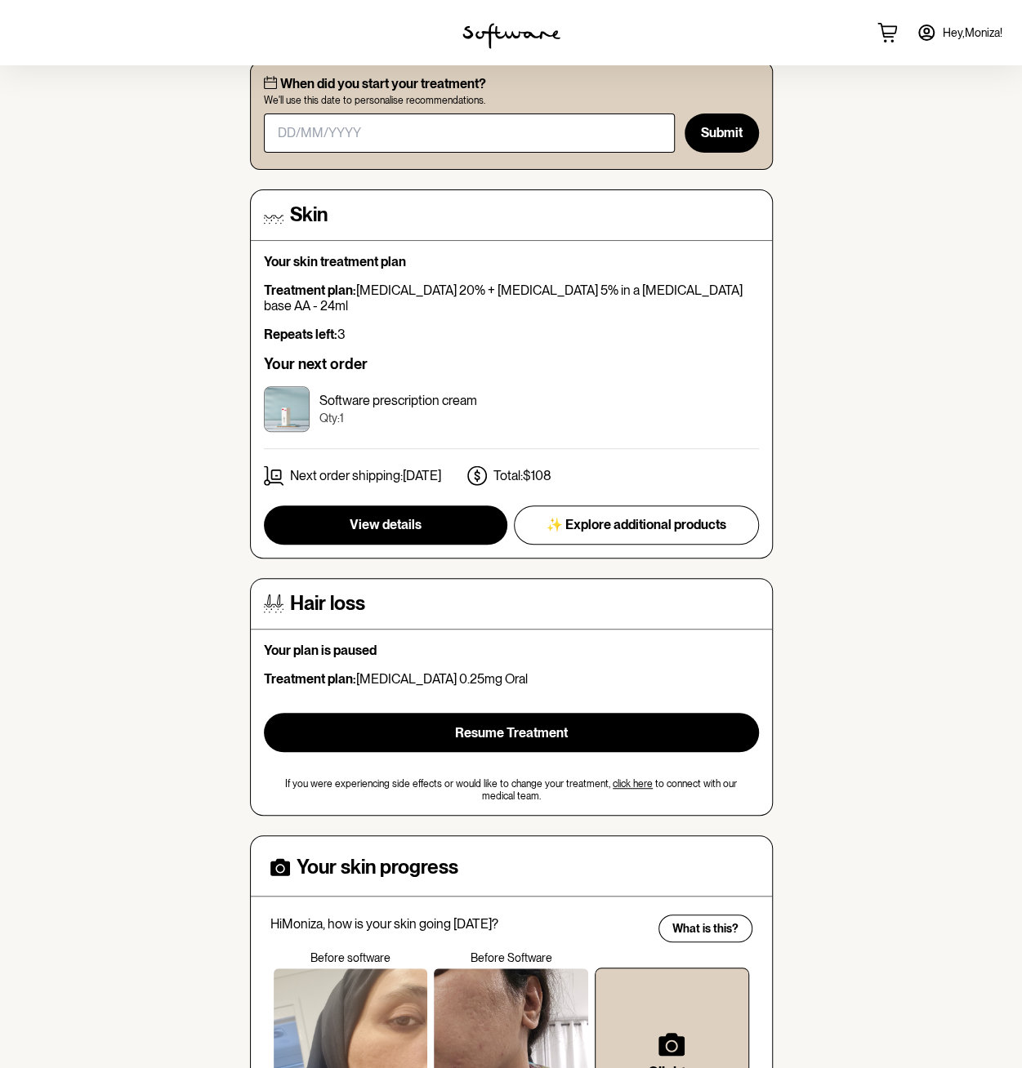
scroll to position [245, 0]
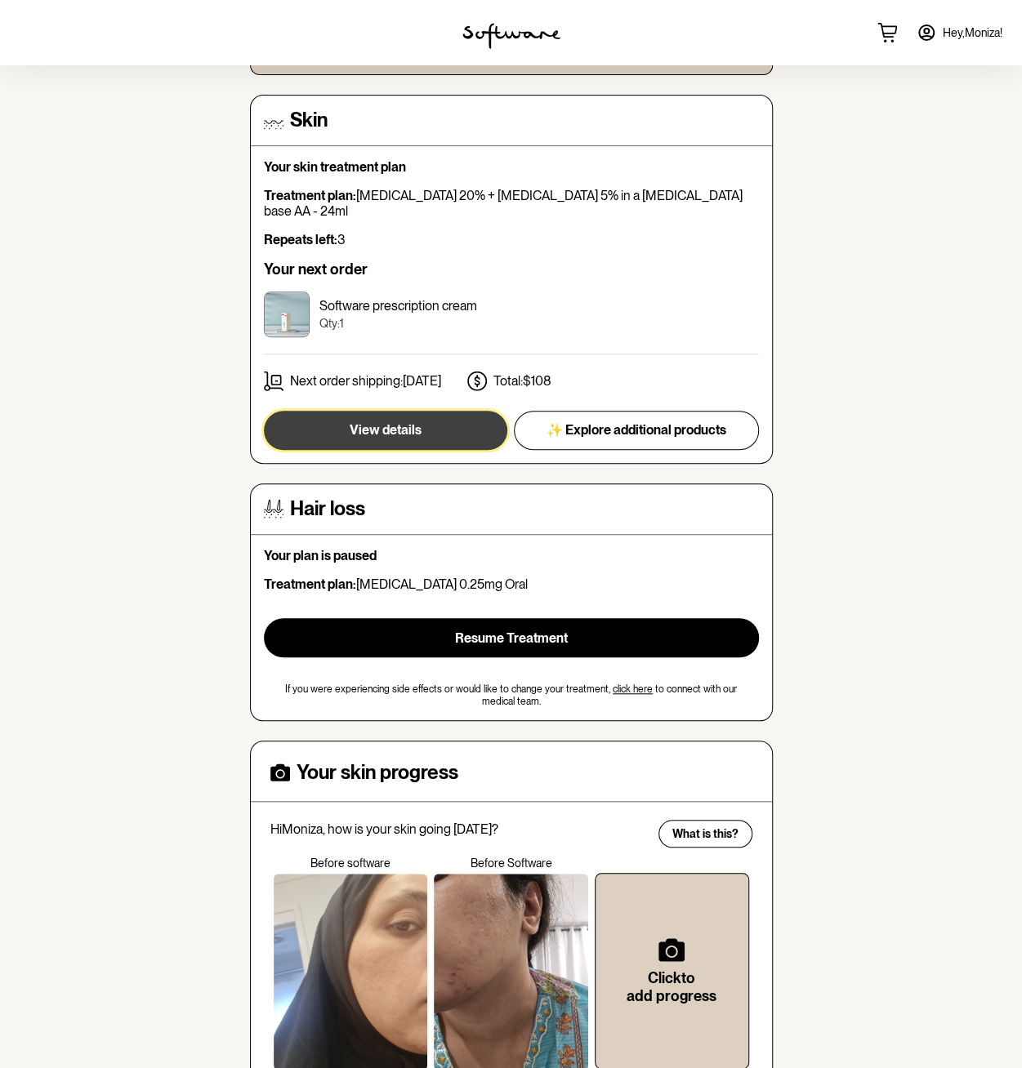
drag, startPoint x: 465, startPoint y: 411, endPoint x: 510, endPoint y: 404, distance: 44.6
click at [465, 411] on button "View details" at bounding box center [385, 430] width 243 height 39
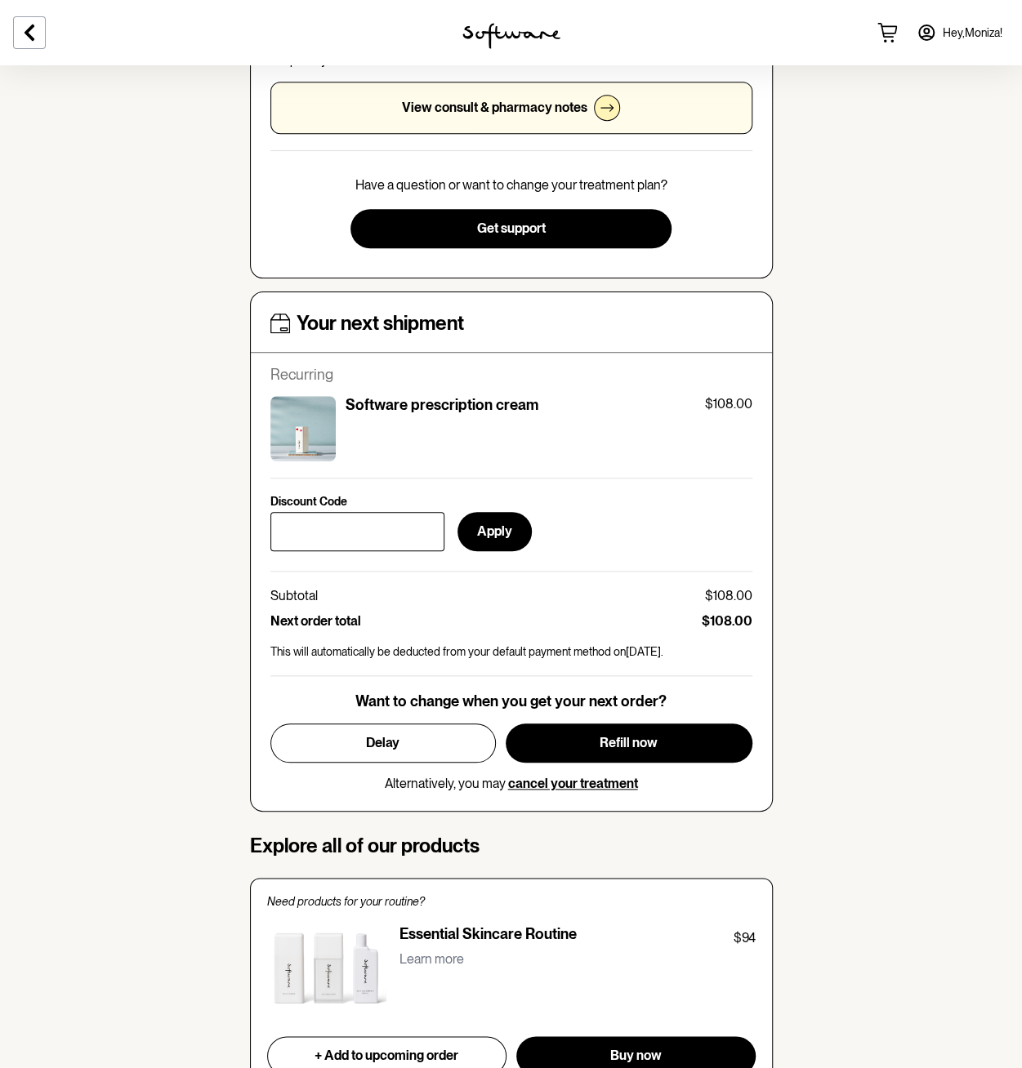
scroll to position [408, 0]
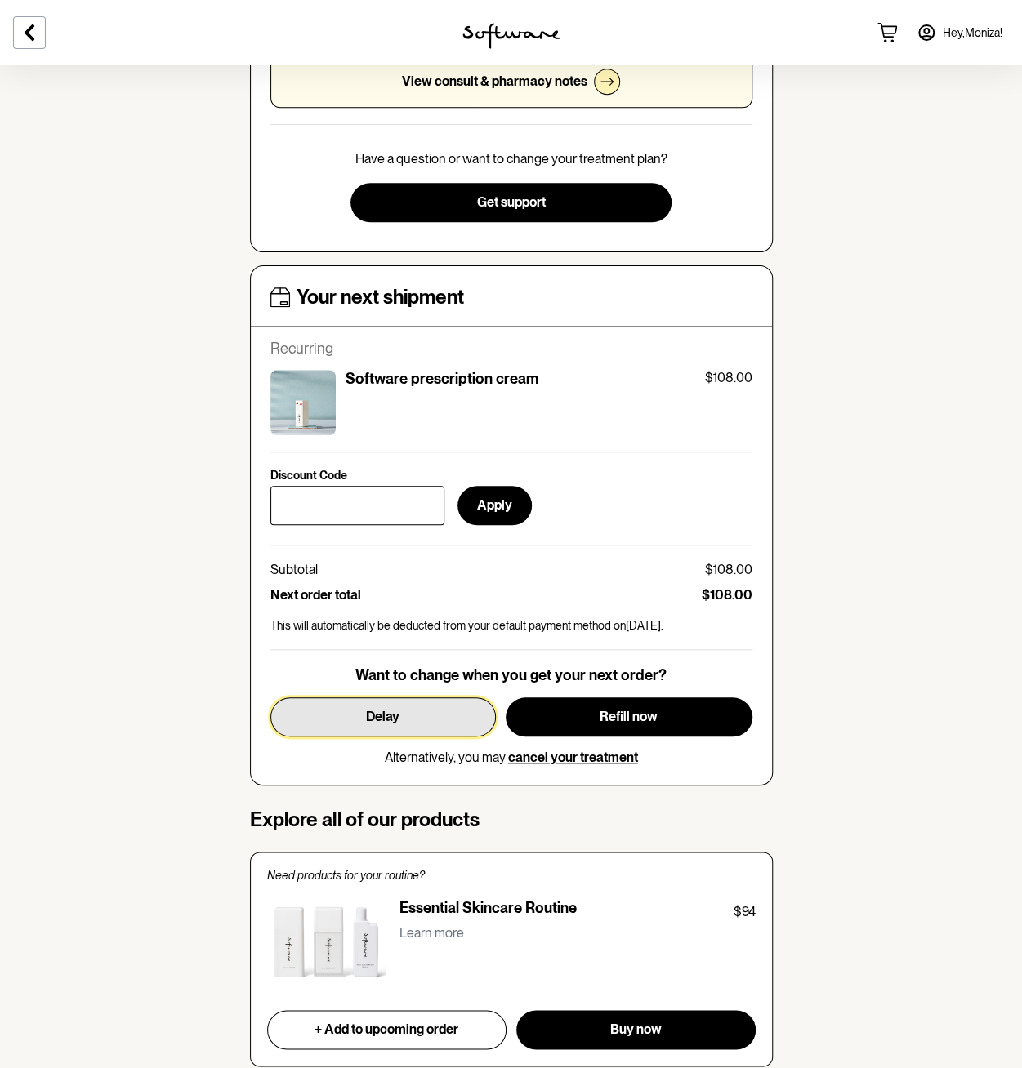
click at [441, 710] on button "Delay" at bounding box center [382, 716] width 225 height 39
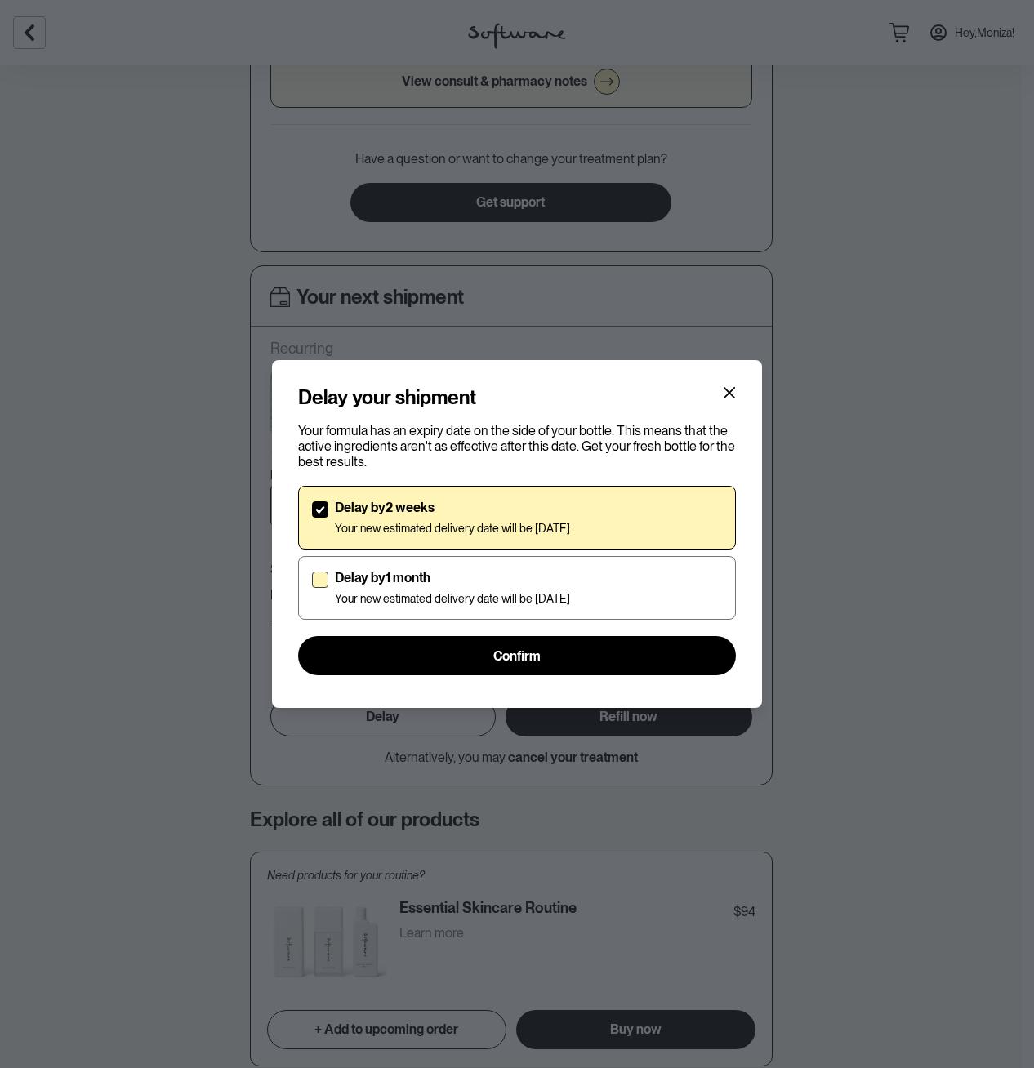
click at [578, 566] on label "Delay by 1 month Your new estimated delivery date will be [DATE]" at bounding box center [517, 588] width 438 height 64
click at [312, 588] on input "Delay by 1 month Your new estimated delivery date will be [DATE]" at bounding box center [311, 588] width 1 height 1
checkbox input "true"
checkbox input "false"
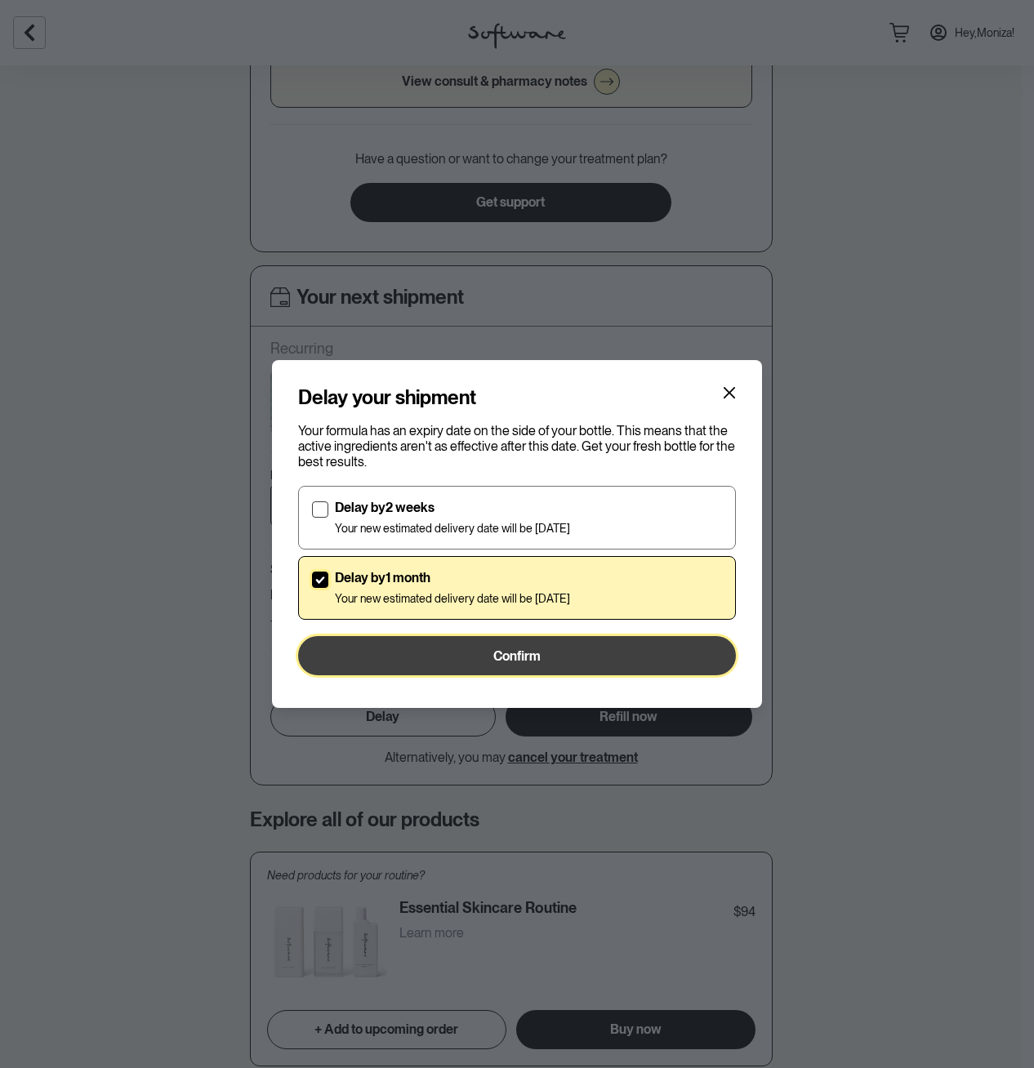
click at [617, 647] on button "Confirm" at bounding box center [517, 655] width 438 height 39
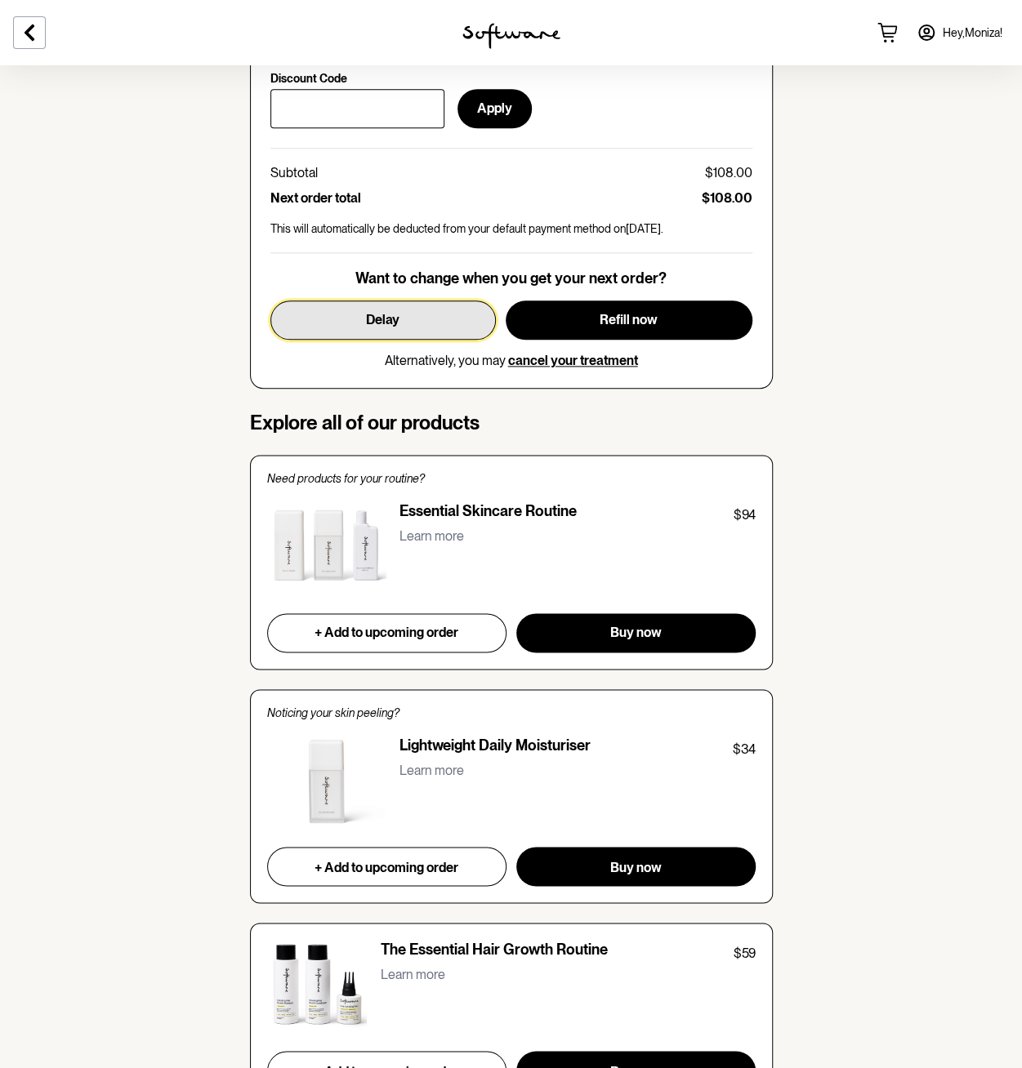
scroll to position [817, 0]
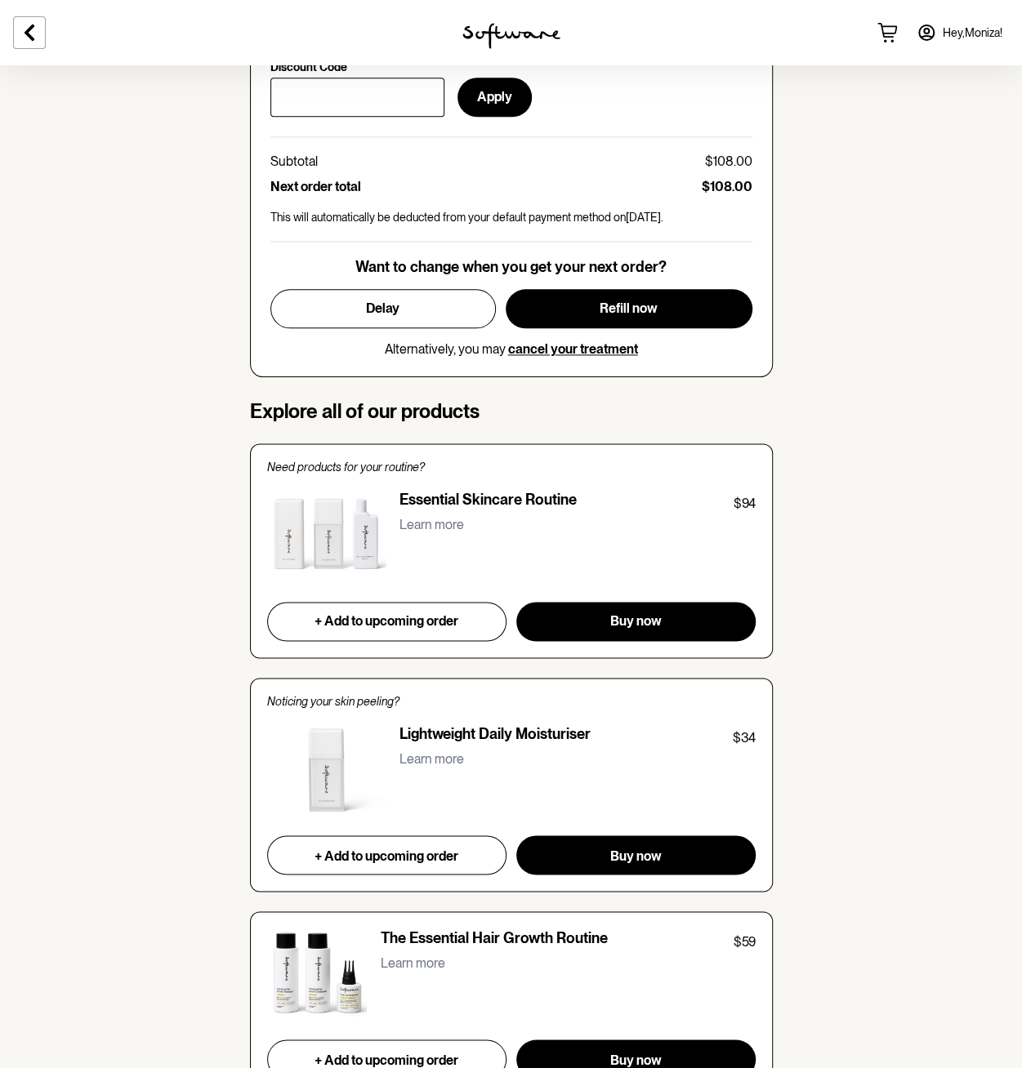
click at [463, 519] on div "Learn more" at bounding box center [577, 528] width 356 height 29
click at [452, 523] on p "Learn more" at bounding box center [431, 525] width 65 height 16
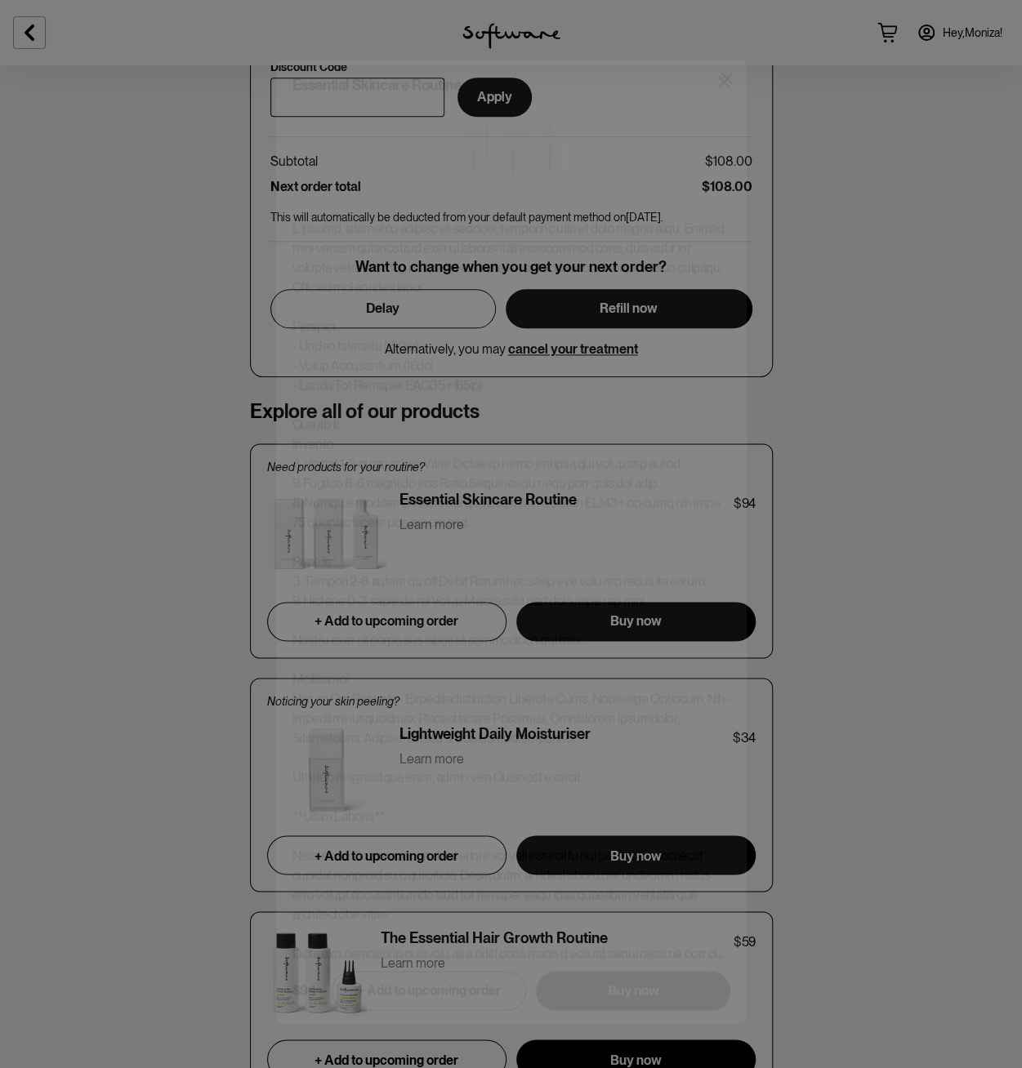
drag, startPoint x: 730, startPoint y: 70, endPoint x: 795, endPoint y: 127, distance: 85.7
click at [730, 70] on icon at bounding box center [727, 71] width 12 height 12
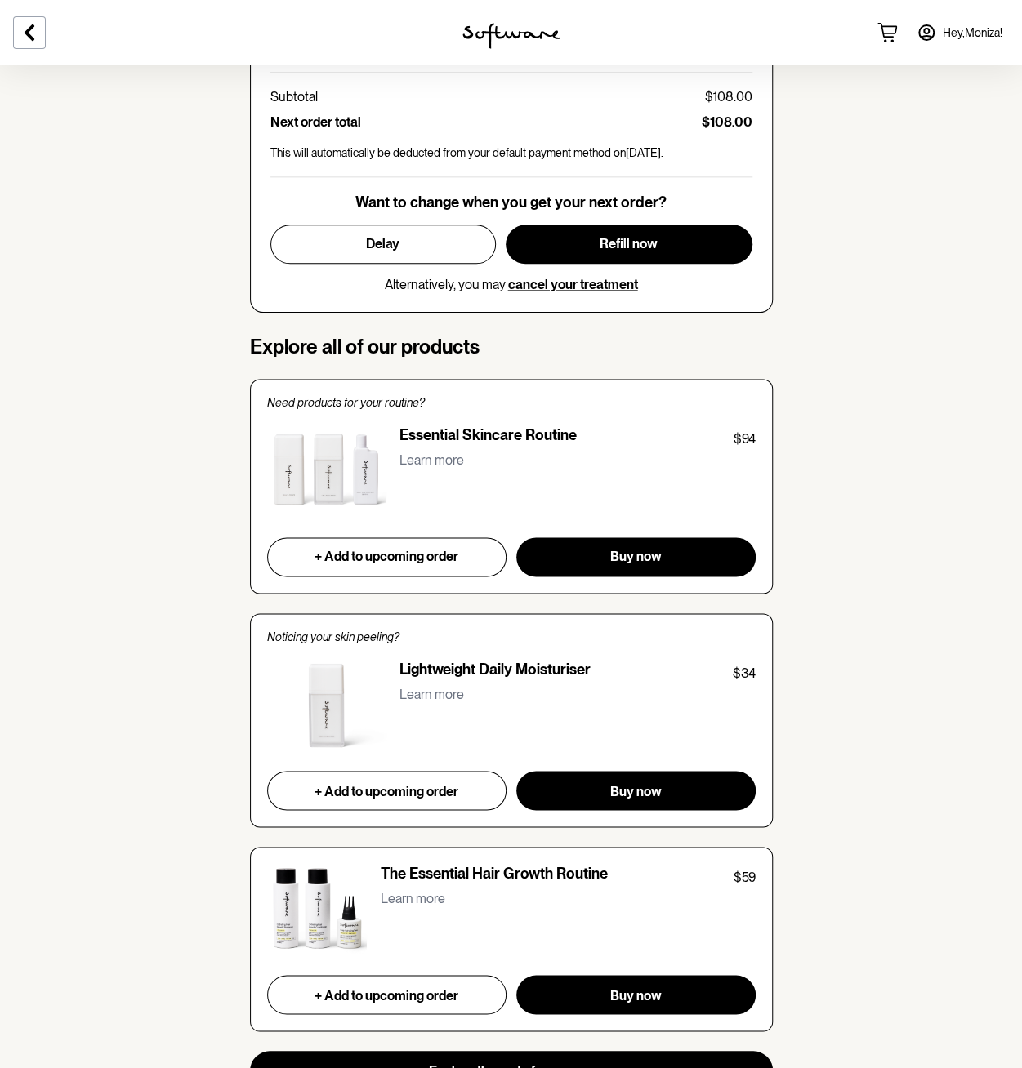
scroll to position [1062, 0]
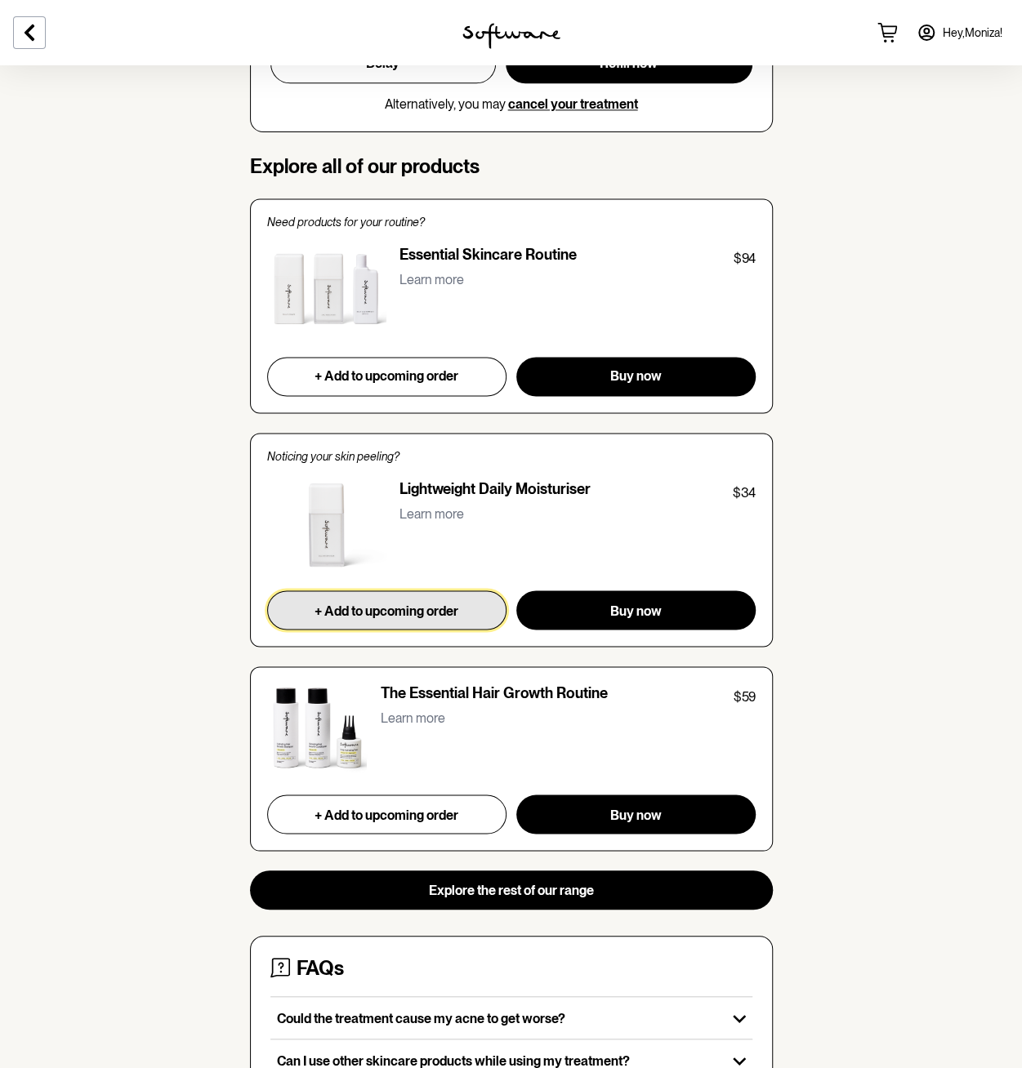
click at [446, 603] on span "+ Add to upcoming order" at bounding box center [386, 611] width 144 height 16
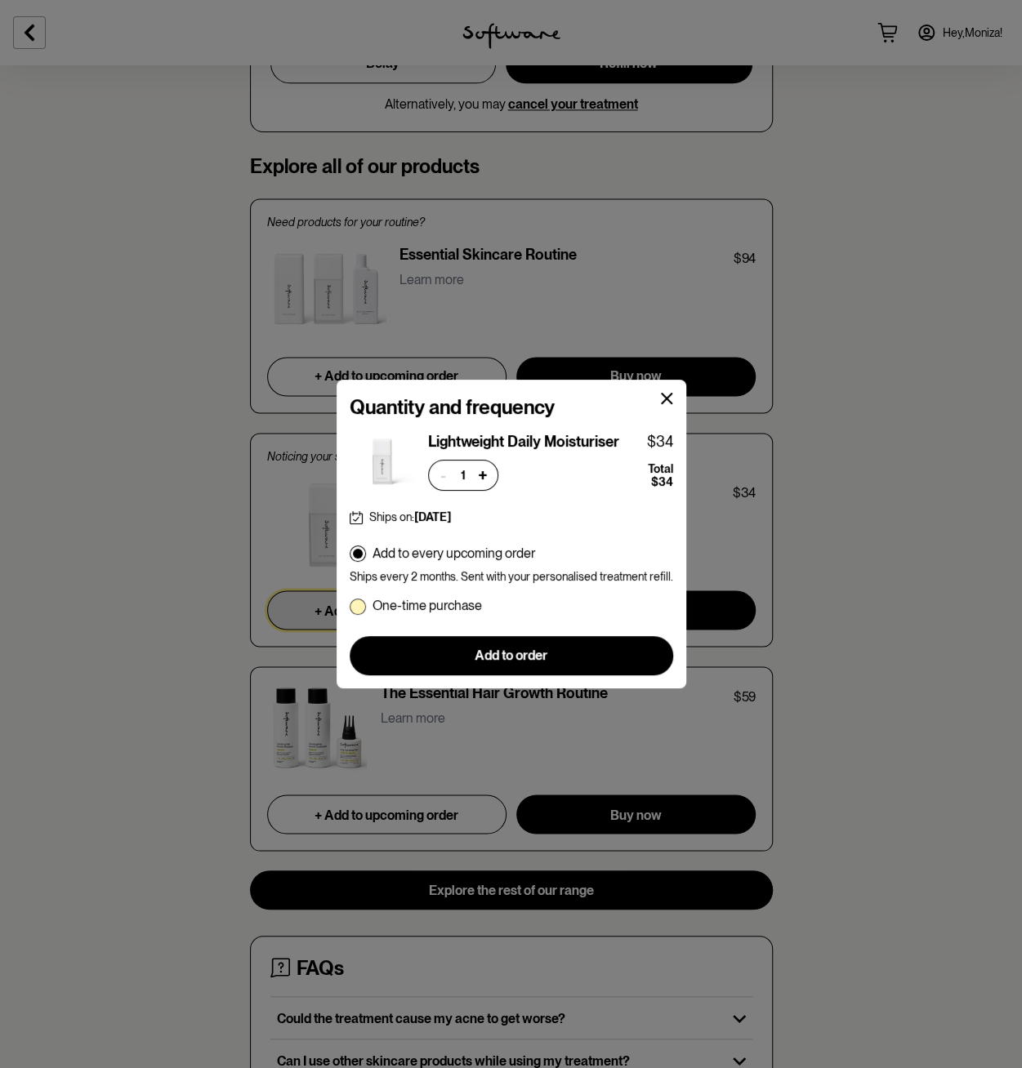
click at [459, 602] on p "One-time purchase" at bounding box center [426, 606] width 109 height 16
click at [350, 605] on input "One-time purchase" at bounding box center [349, 605] width 1 height 1
radio input "true"
radio input "false"
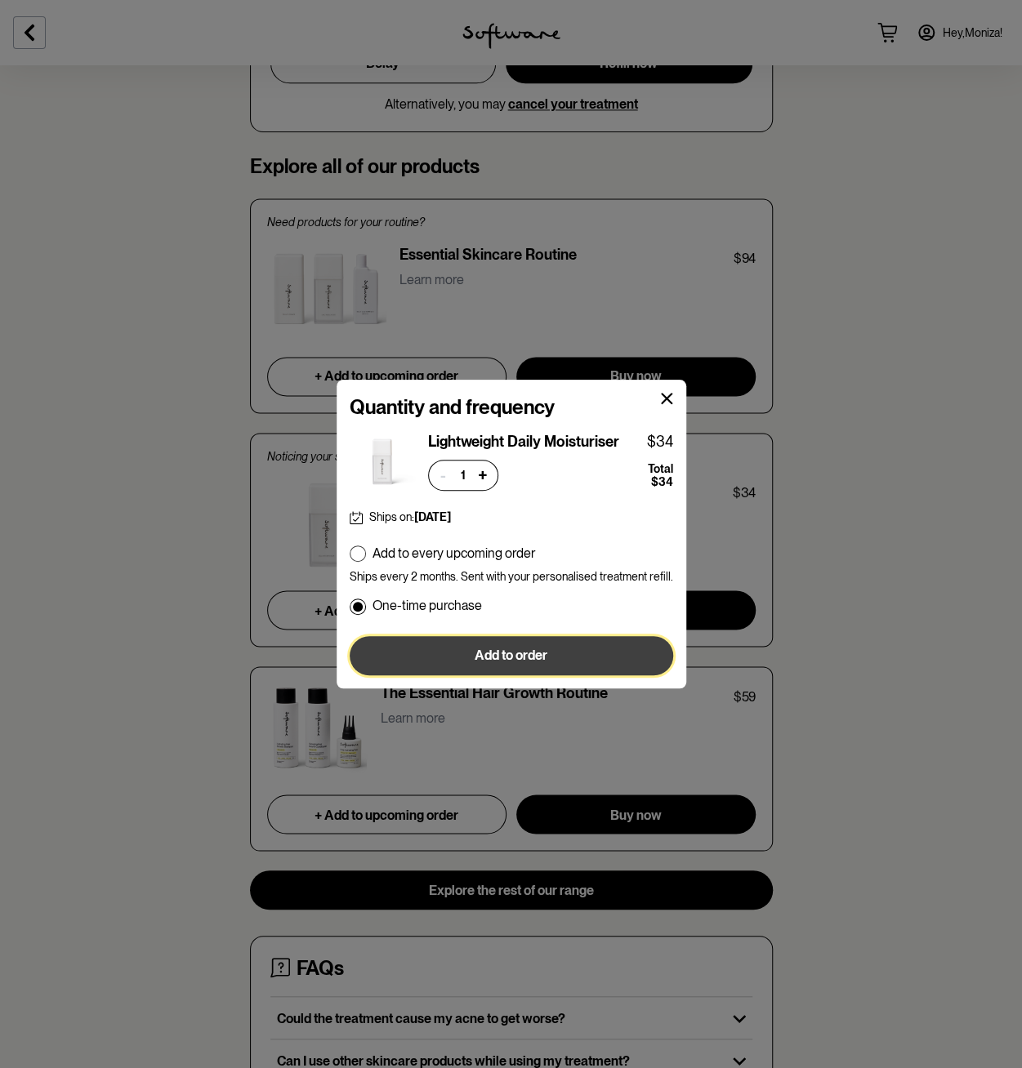
click at [490, 645] on button "Add to order" at bounding box center [511, 655] width 323 height 39
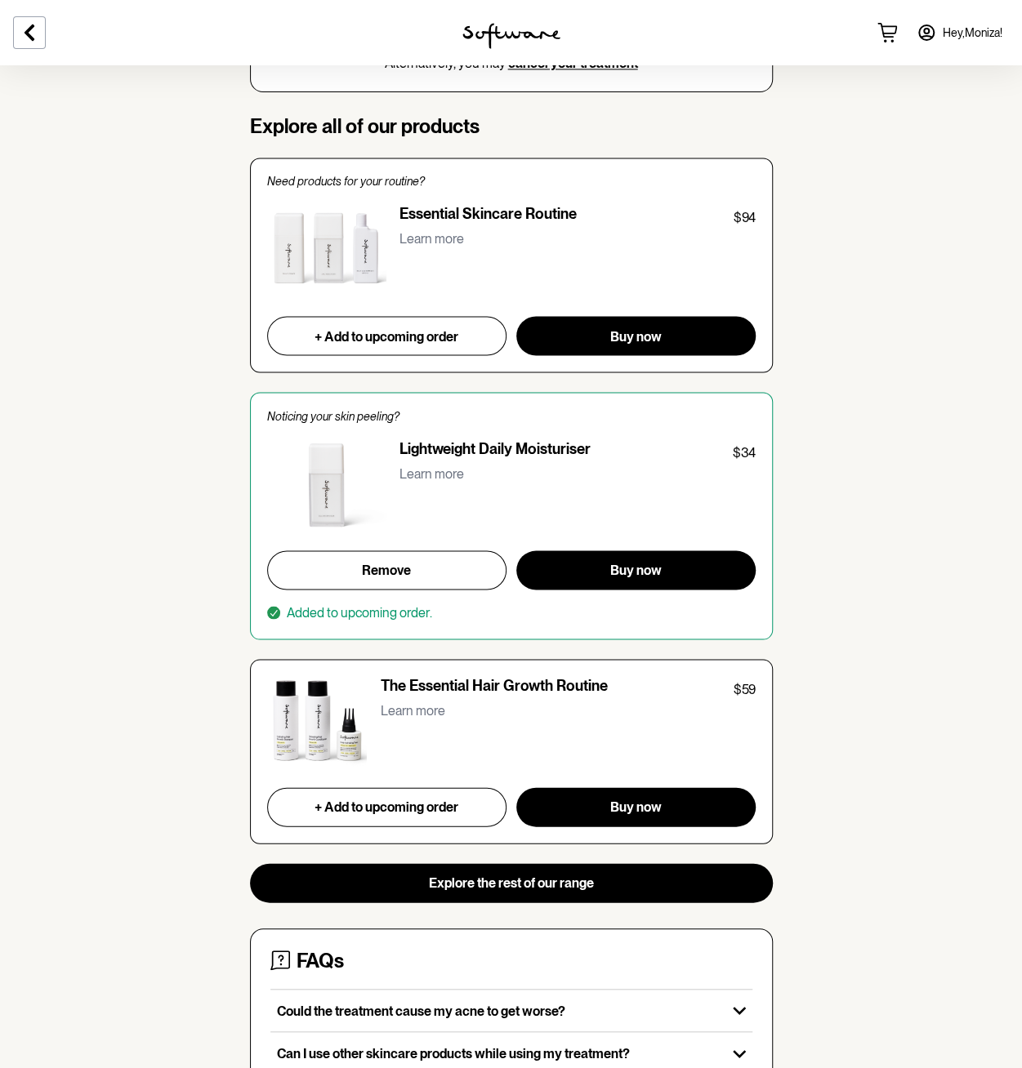
scroll to position [1272, 0]
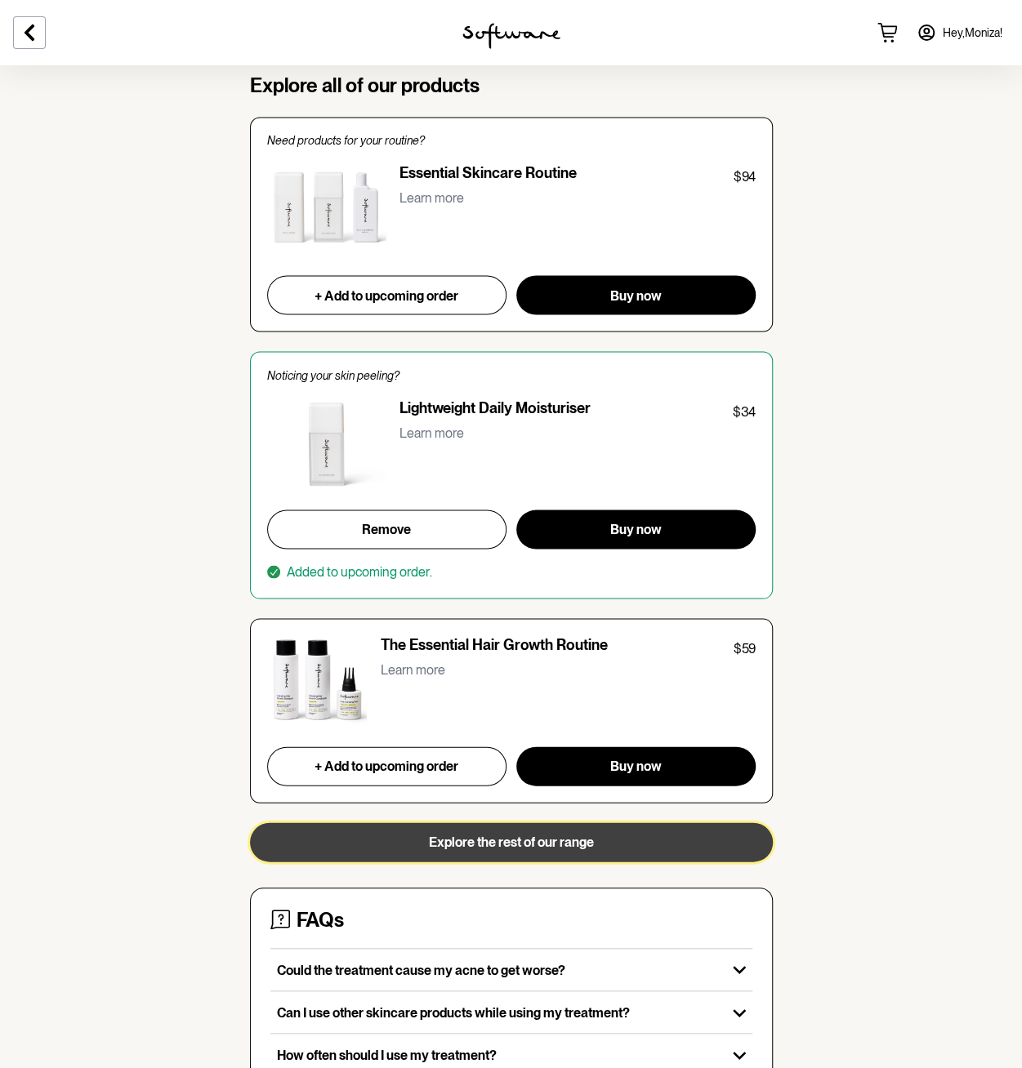
click at [532, 834] on span "Explore the rest of our range" at bounding box center [511, 842] width 165 height 16
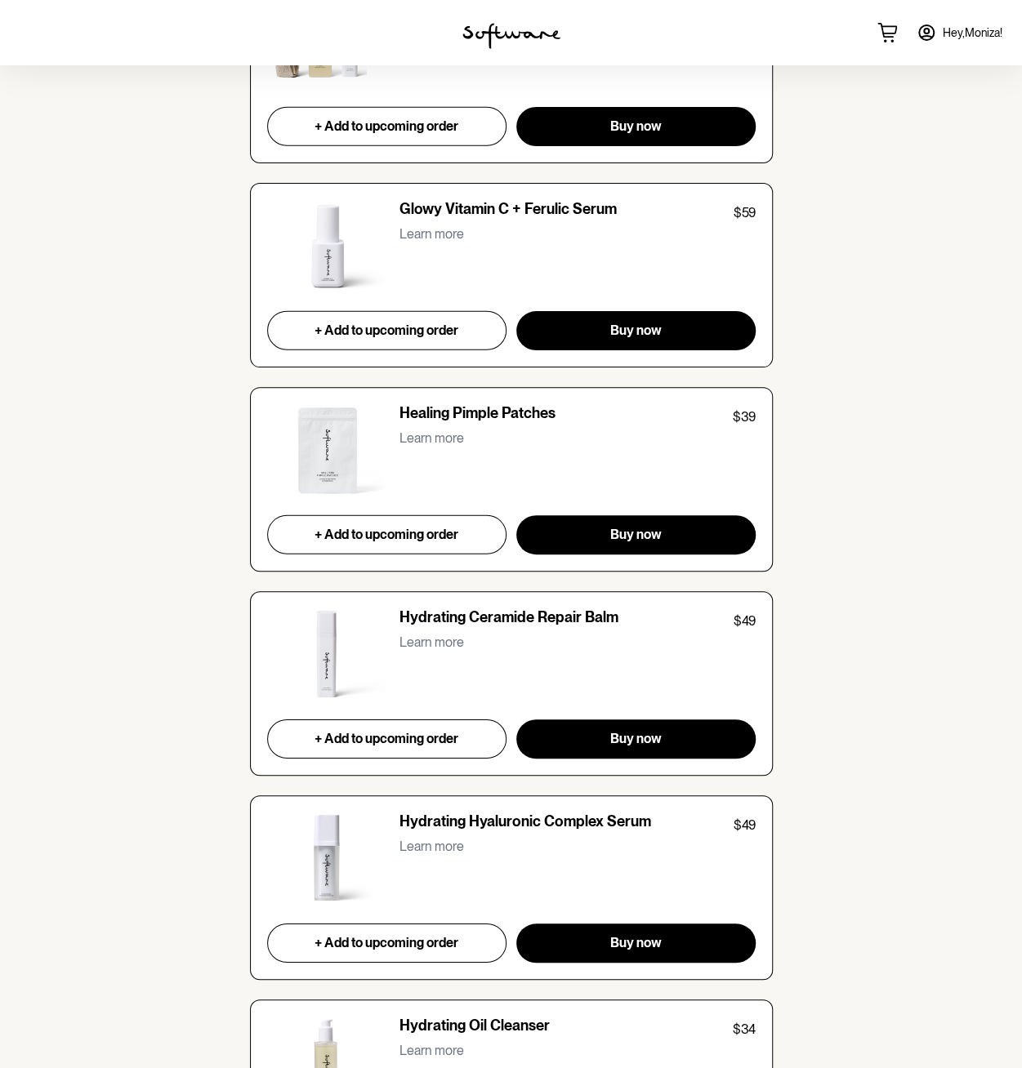
scroll to position [2123, 0]
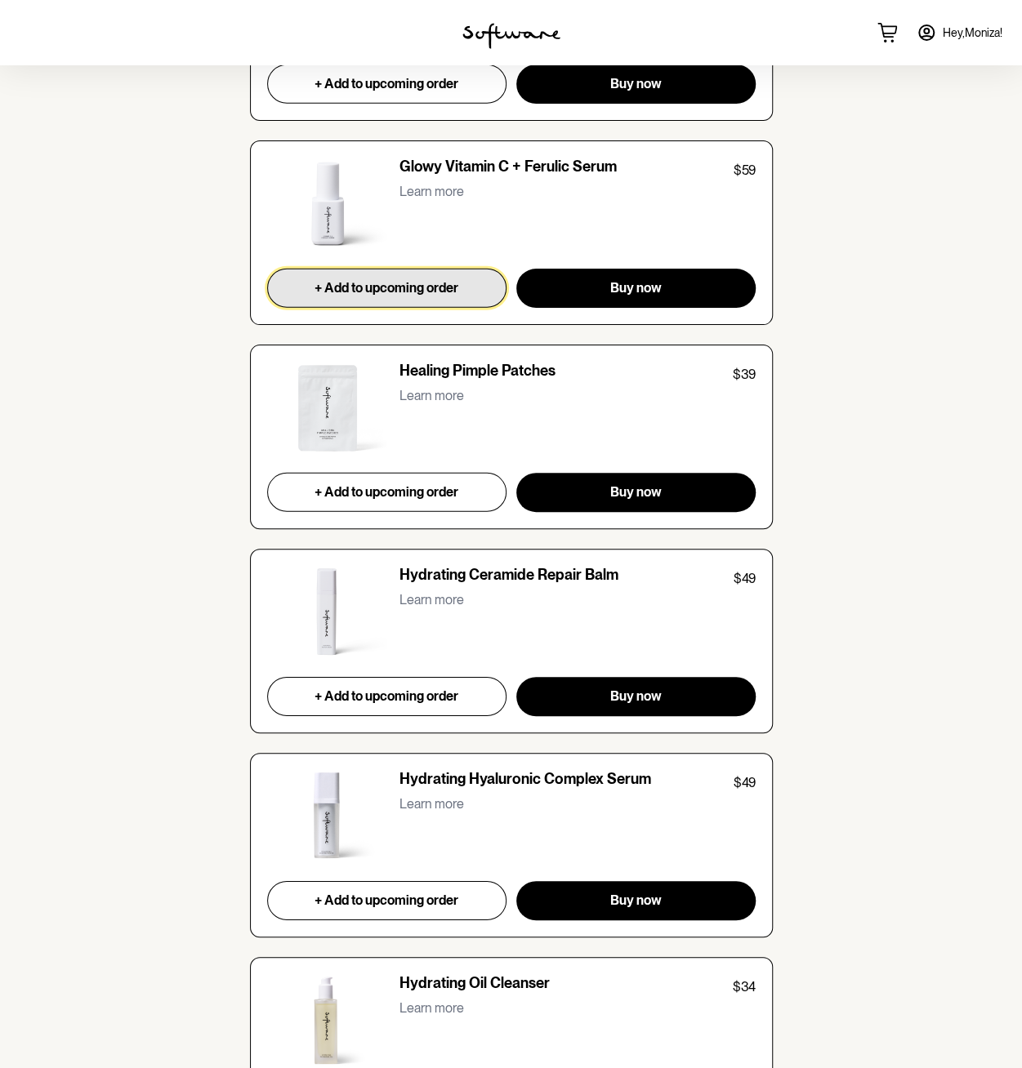
click at [403, 285] on span "+ Add to upcoming order" at bounding box center [386, 288] width 144 height 16
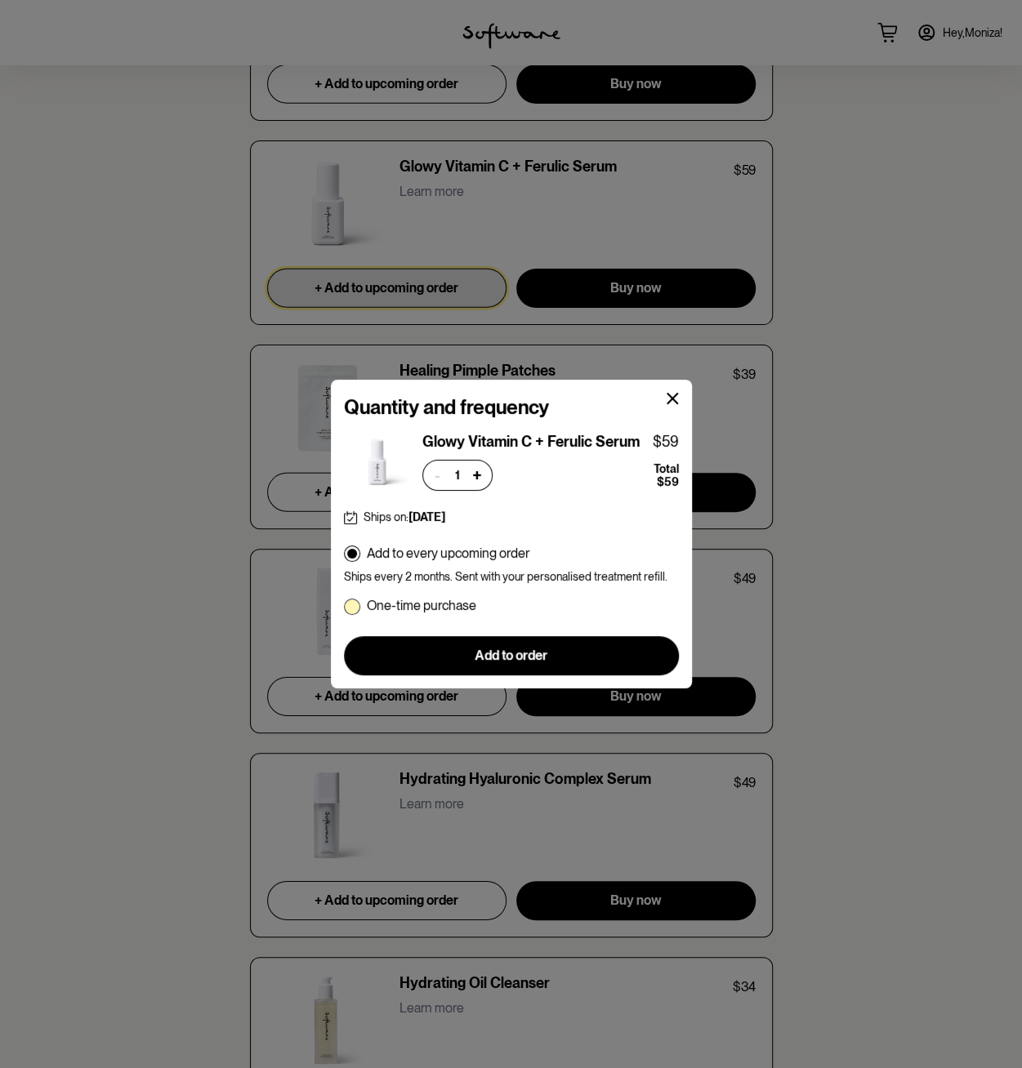
click at [452, 608] on p "One-time purchase" at bounding box center [421, 606] width 109 height 16
click at [344, 606] on input "One-time purchase" at bounding box center [343, 605] width 1 height 1
radio input "true"
radio input "false"
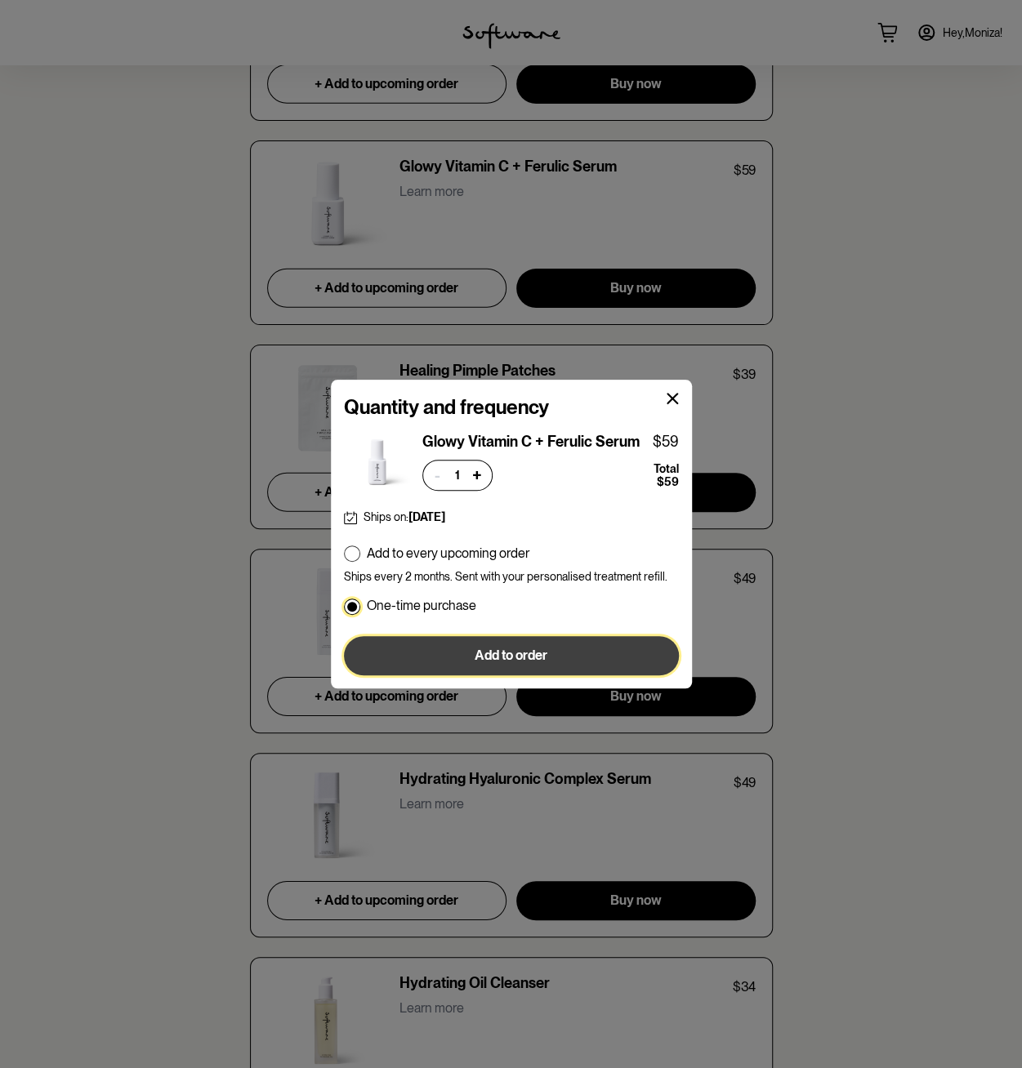
click at [467, 651] on button "Add to order" at bounding box center [511, 655] width 335 height 39
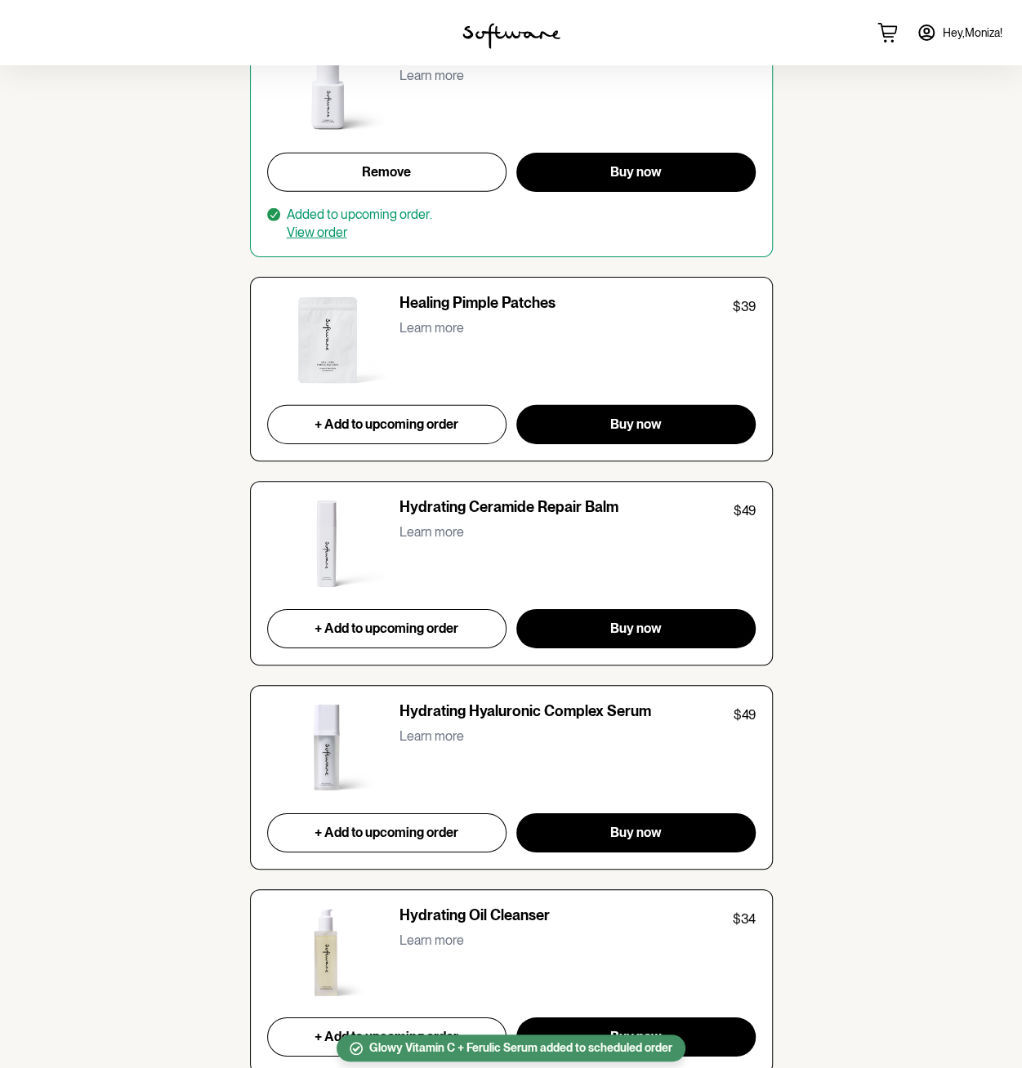
scroll to position [2368, 0]
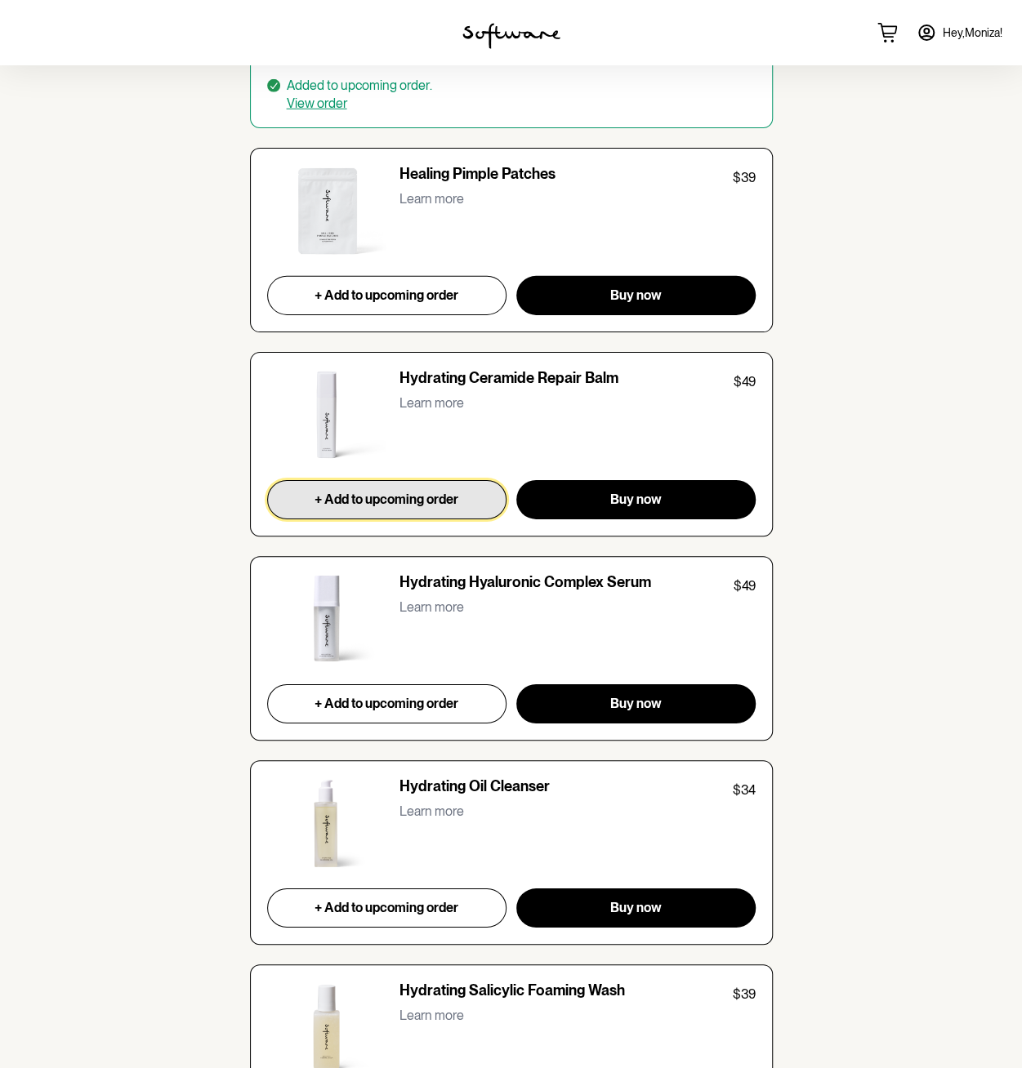
click at [390, 497] on span "+ Add to upcoming order" at bounding box center [386, 500] width 144 height 16
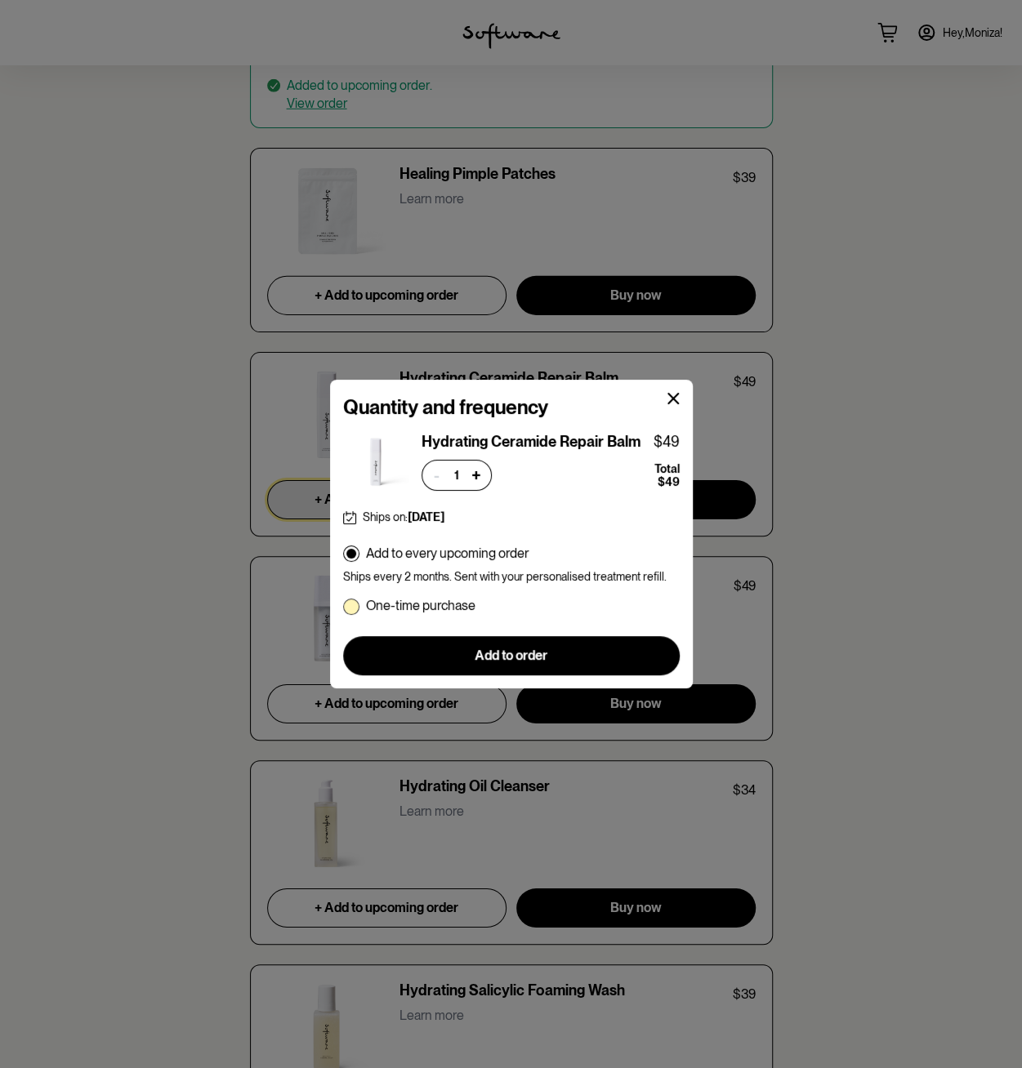
click at [407, 603] on p "One-time purchase" at bounding box center [420, 606] width 109 height 16
click at [343, 605] on input "One-time purchase" at bounding box center [342, 605] width 1 height 1
radio input "true"
radio input "false"
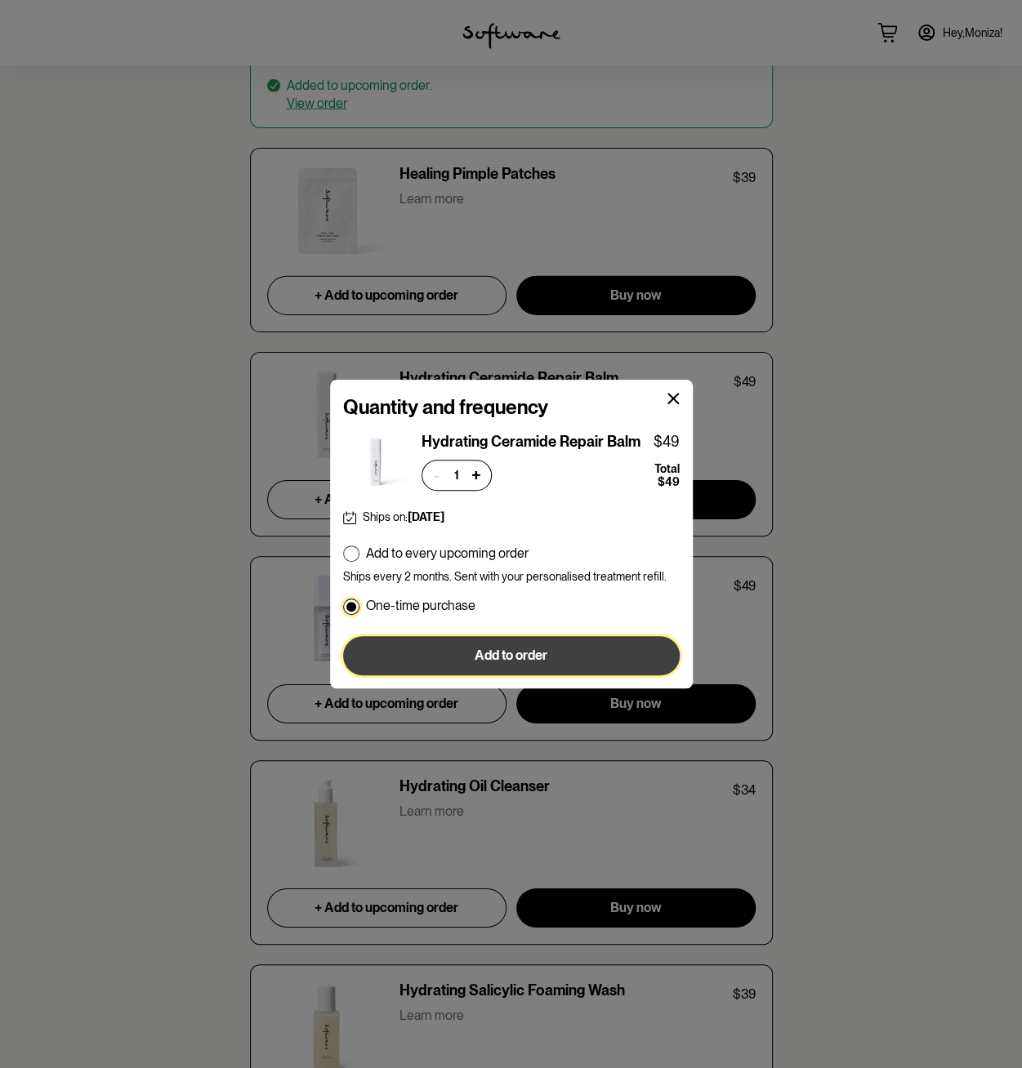
click at [418, 646] on button "Add to order" at bounding box center [511, 655] width 336 height 39
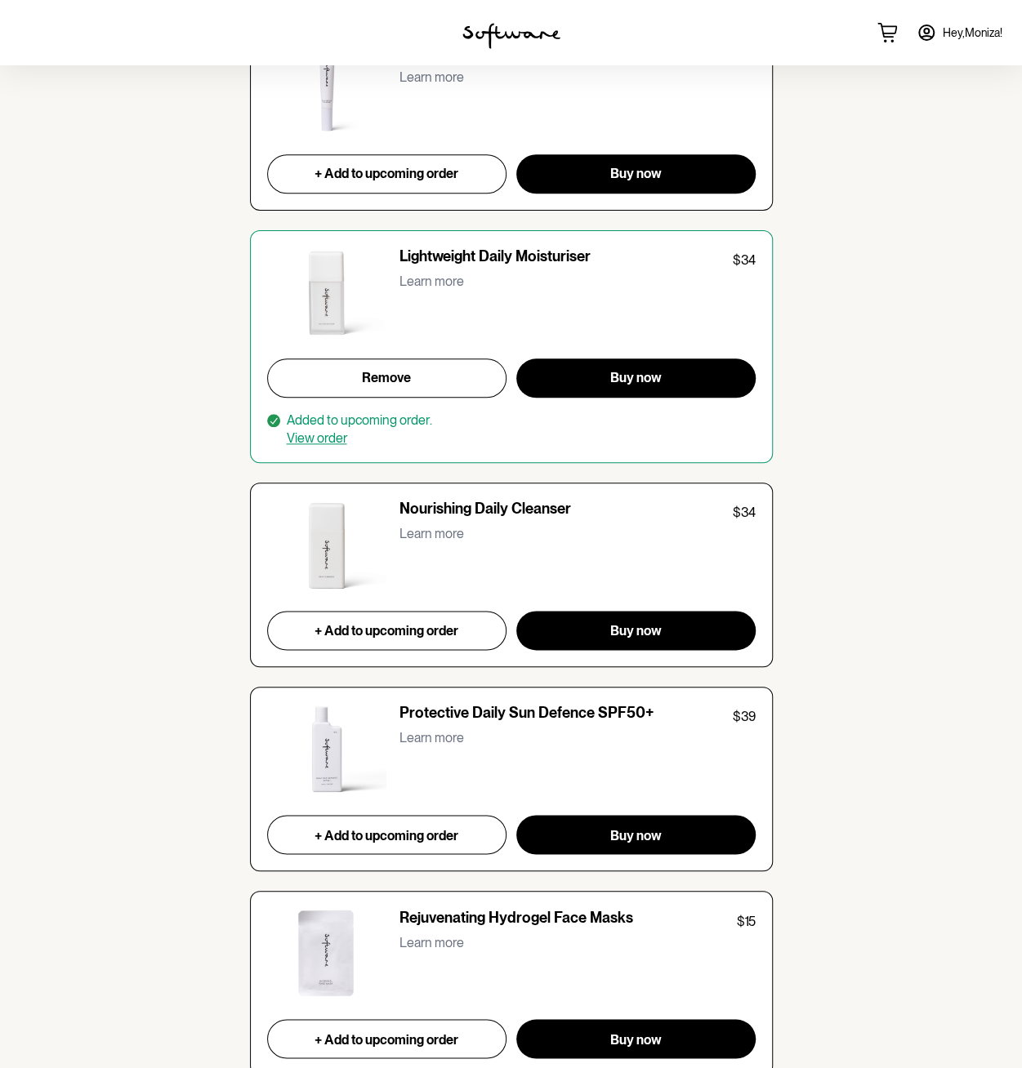
scroll to position [3838, 0]
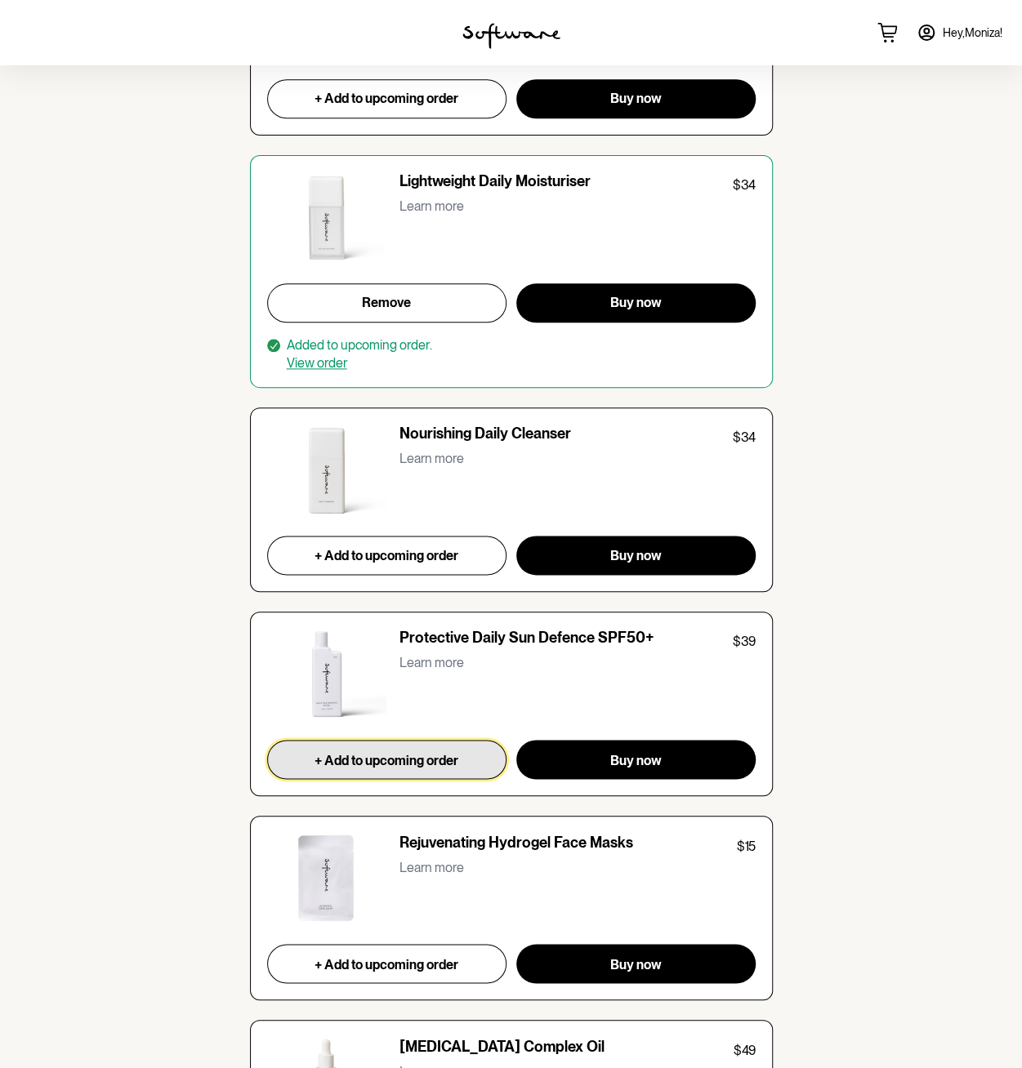
click at [423, 757] on span "+ Add to upcoming order" at bounding box center [386, 760] width 144 height 16
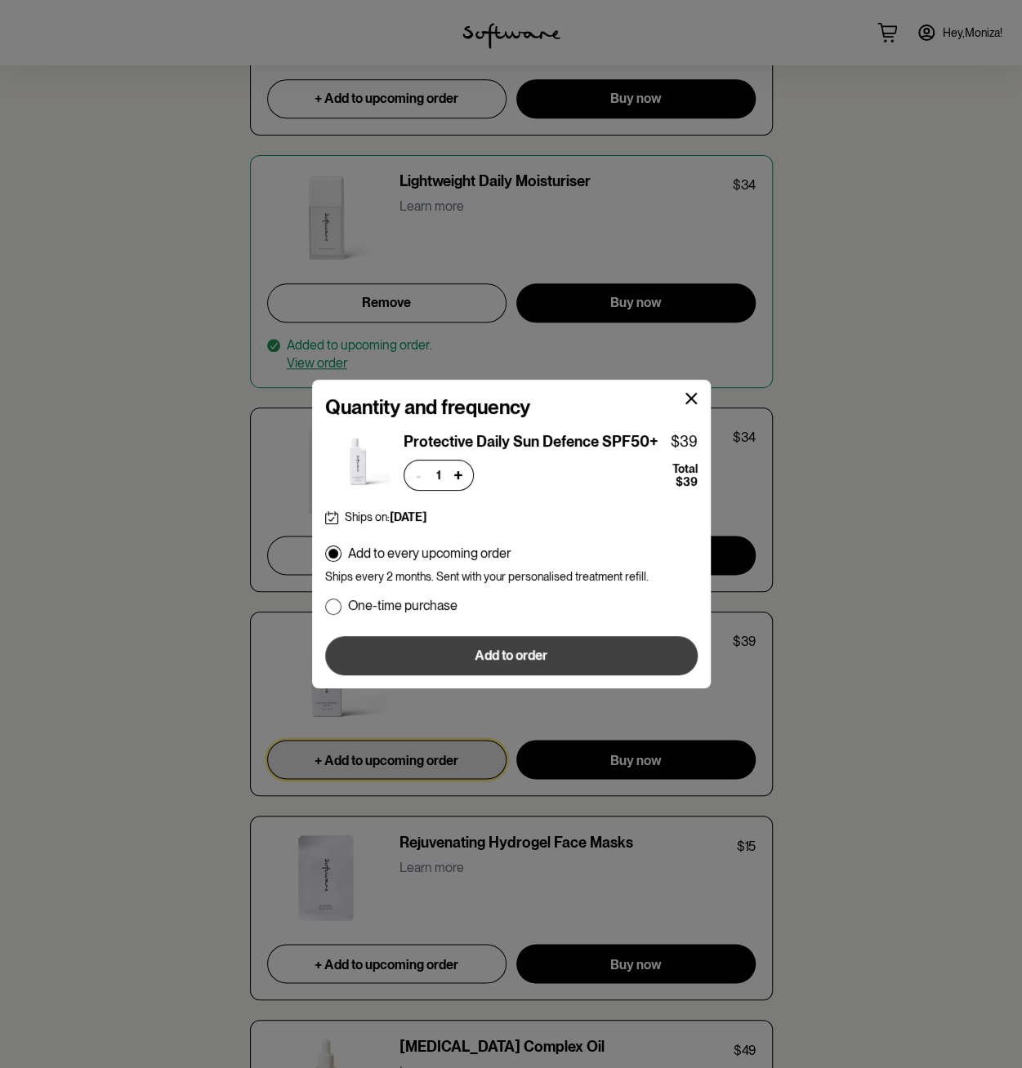
drag, startPoint x: 405, startPoint y: 605, endPoint x: 414, endPoint y: 643, distance: 38.6
click at [406, 605] on p "One-time purchase" at bounding box center [402, 606] width 109 height 16
click at [325, 605] on input "One-time purchase" at bounding box center [324, 605] width 1 height 1
radio input "true"
radio input "false"
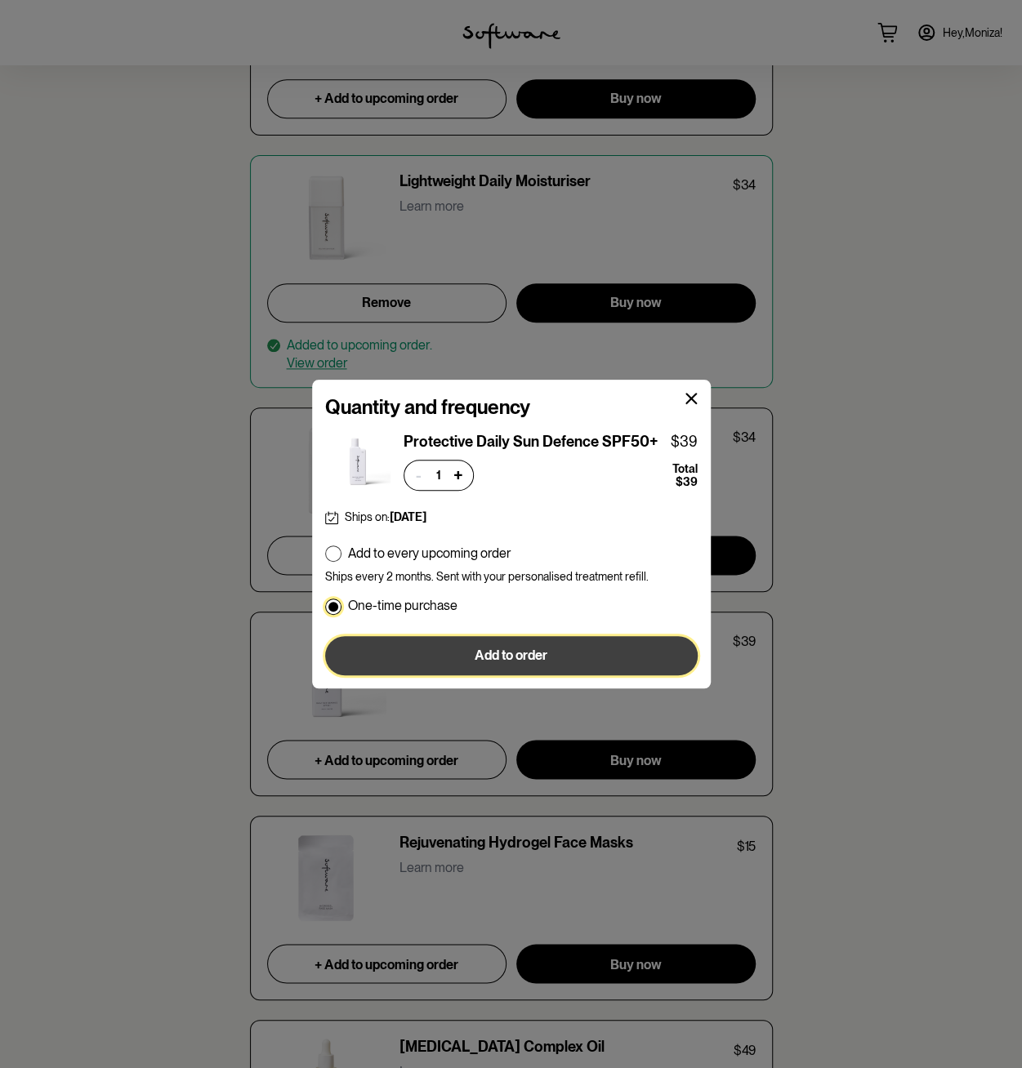
click at [413, 662] on button "Add to order" at bounding box center [511, 655] width 372 height 39
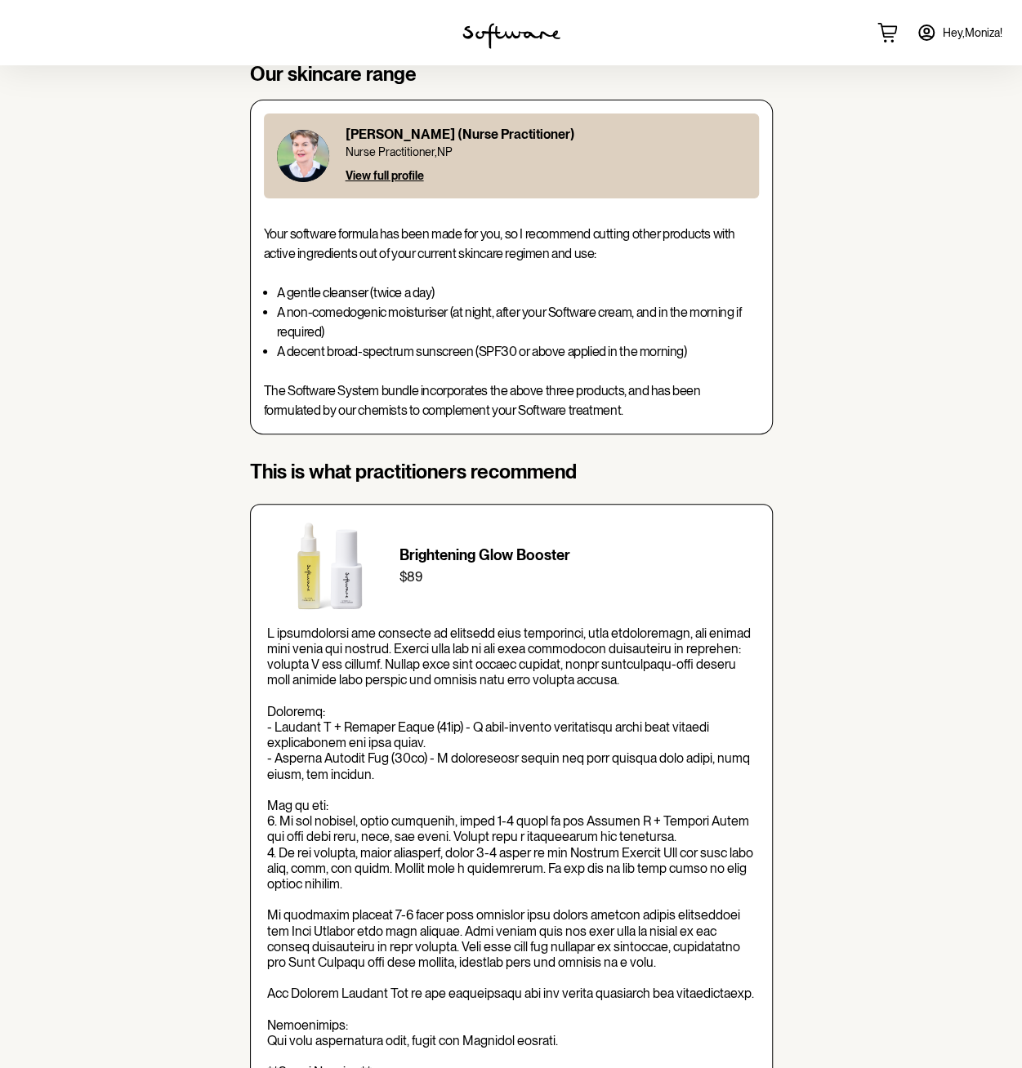
scroll to position [0, 0]
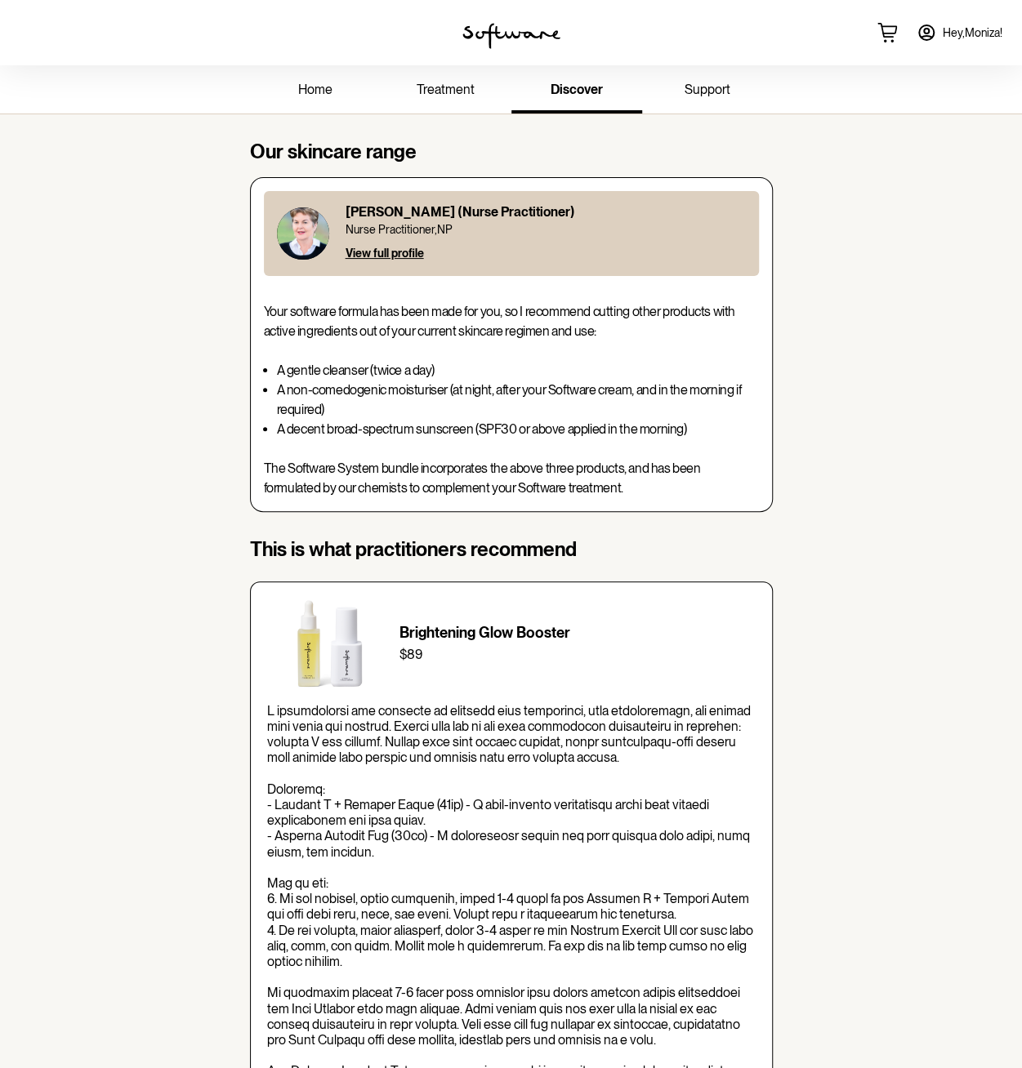
drag, startPoint x: 321, startPoint y: 92, endPoint x: 366, endPoint y: 109, distance: 47.8
click at [322, 92] on span "home" at bounding box center [315, 90] width 34 height 16
